Goal: Task Accomplishment & Management: Manage account settings

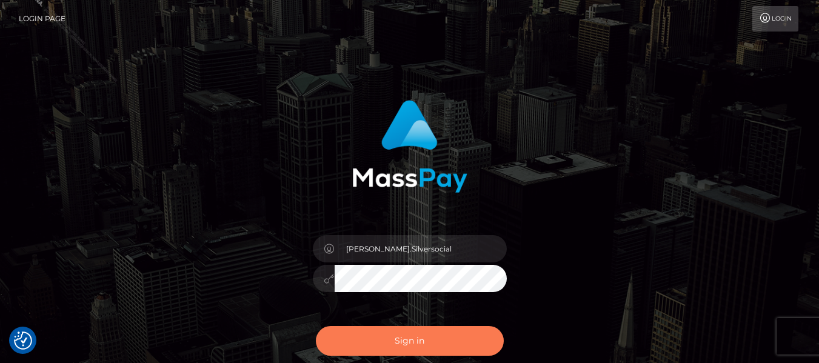
click at [419, 336] on button "Sign in" at bounding box center [410, 341] width 188 height 30
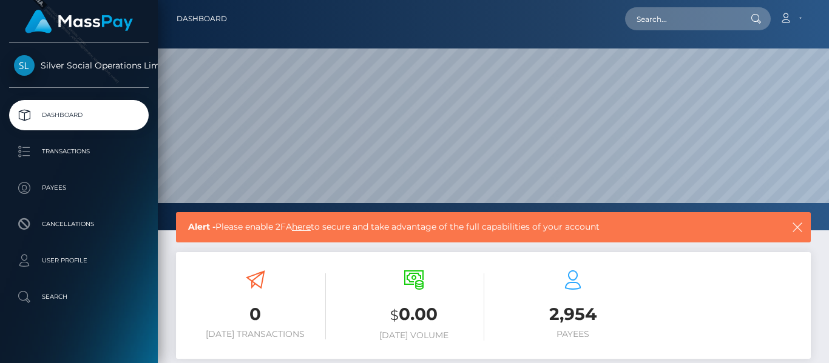
scroll to position [215, 199]
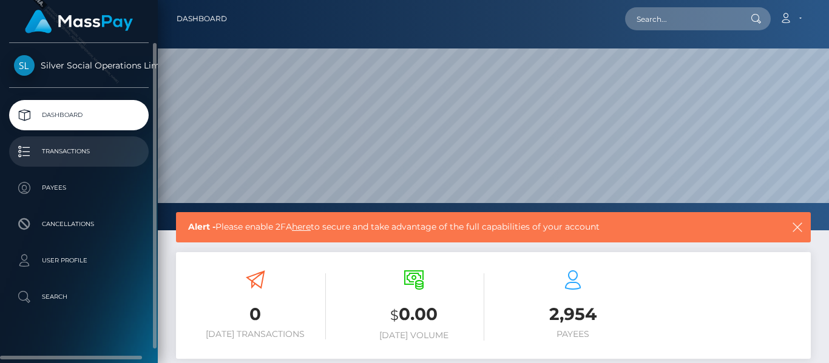
click at [83, 148] on p "Transactions" at bounding box center [79, 152] width 130 height 18
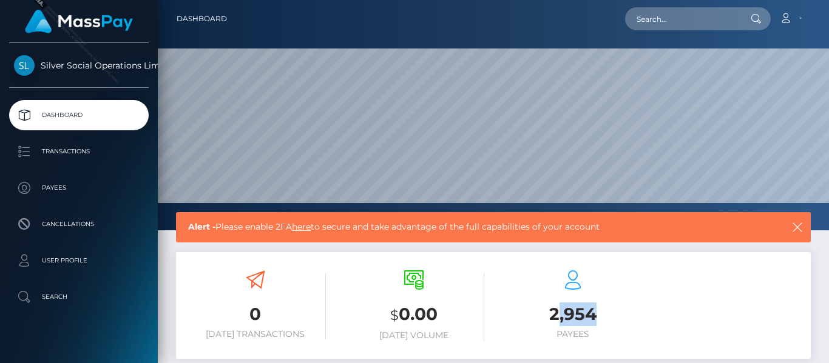
scroll to position [215, 199]
click at [548, 313] on h3 "2,954" at bounding box center [572, 315] width 141 height 24
